Goal: Task Accomplishment & Management: Use online tool/utility

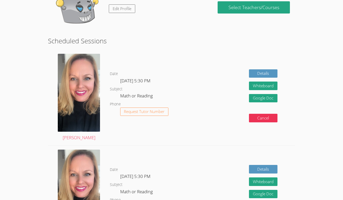
scroll to position [47, 0]
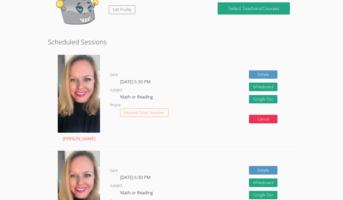
click at [78, 95] on img at bounding box center [79, 94] width 42 height 78
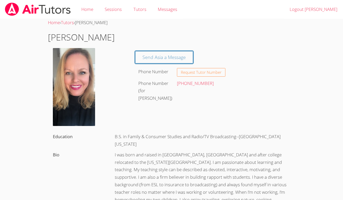
click at [242, 74] on div "Request Tutor Number" at bounding box center [232, 72] width 110 height 9
click at [118, 12] on link "Sessions" at bounding box center [113, 9] width 29 height 19
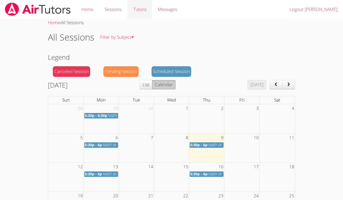
click at [137, 9] on link "Tutors" at bounding box center [140, 9] width 24 height 19
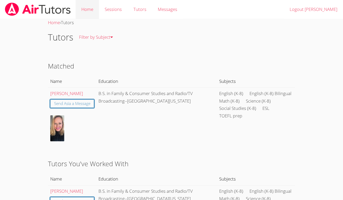
click at [84, 8] on link "Home" at bounding box center [87, 9] width 23 height 19
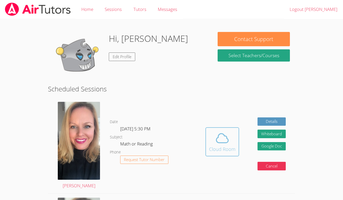
drag, startPoint x: 226, startPoint y: 148, endPoint x: 226, endPoint y: 145, distance: 2.6
click at [219, 166] on div "Hidden Cloud Room Details Whiteboard Hidden Google Doc Cancel" at bounding box center [245, 145] width 99 height 95
click at [220, 141] on icon at bounding box center [222, 138] width 15 height 15
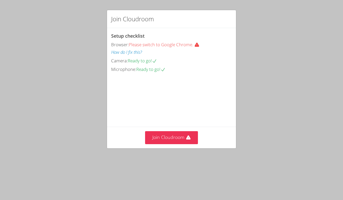
click at [0, 0] on div "Setup checklist Browser: Please switch to Google Chrome. How do I fix this? Cam…" at bounding box center [0, 0] width 0 height 0
drag, startPoint x: 175, startPoint y: 167, endPoint x: 175, endPoint y: 162, distance: 5.2
click at [175, 148] on div "Join Cloudroom" at bounding box center [171, 137] width 129 height 21
click at [171, 148] on div "Join Cloudroom" at bounding box center [171, 137] width 129 height 21
click at [170, 144] on button "Join Cloudroom" at bounding box center [171, 137] width 53 height 13
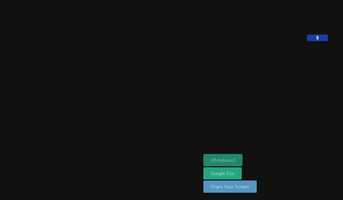
click at [243, 156] on button "Whiteboard" at bounding box center [223, 160] width 39 height 12
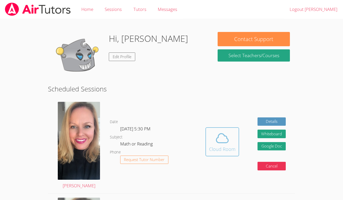
click at [216, 135] on icon at bounding box center [222, 138] width 15 height 15
click at [235, 150] on div "Cloud Room" at bounding box center [222, 148] width 26 height 7
click at [237, 152] on button "Cloud Room" at bounding box center [223, 141] width 34 height 29
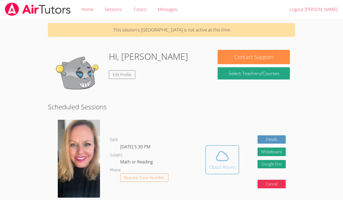
click at [223, 154] on icon at bounding box center [222, 156] width 15 height 15
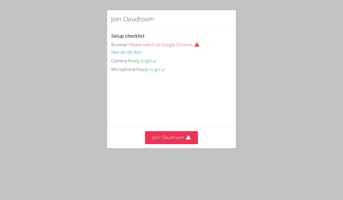
click at [189, 116] on video at bounding box center [150, 96] width 78 height 39
click at [186, 144] on button "Join Cloudroom" at bounding box center [171, 137] width 53 height 13
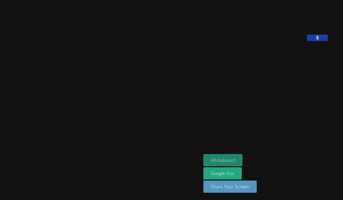
click at [205, 156] on button "Whiteboard" at bounding box center [223, 160] width 39 height 12
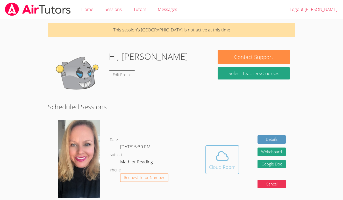
click at [224, 153] on icon at bounding box center [222, 156] width 15 height 15
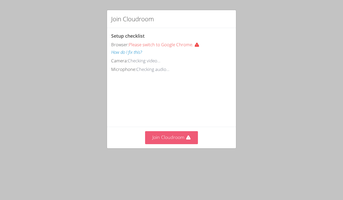
click at [186, 133] on button "Join Cloudroom" at bounding box center [171, 137] width 53 height 13
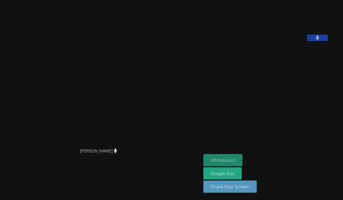
click at [205, 158] on button "Whiteboard" at bounding box center [223, 160] width 39 height 12
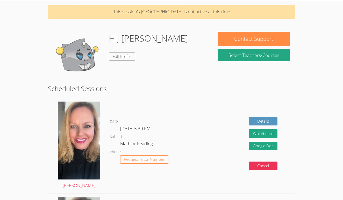
scroll to position [18, 0]
